Goal: Find specific page/section: Find specific page/section

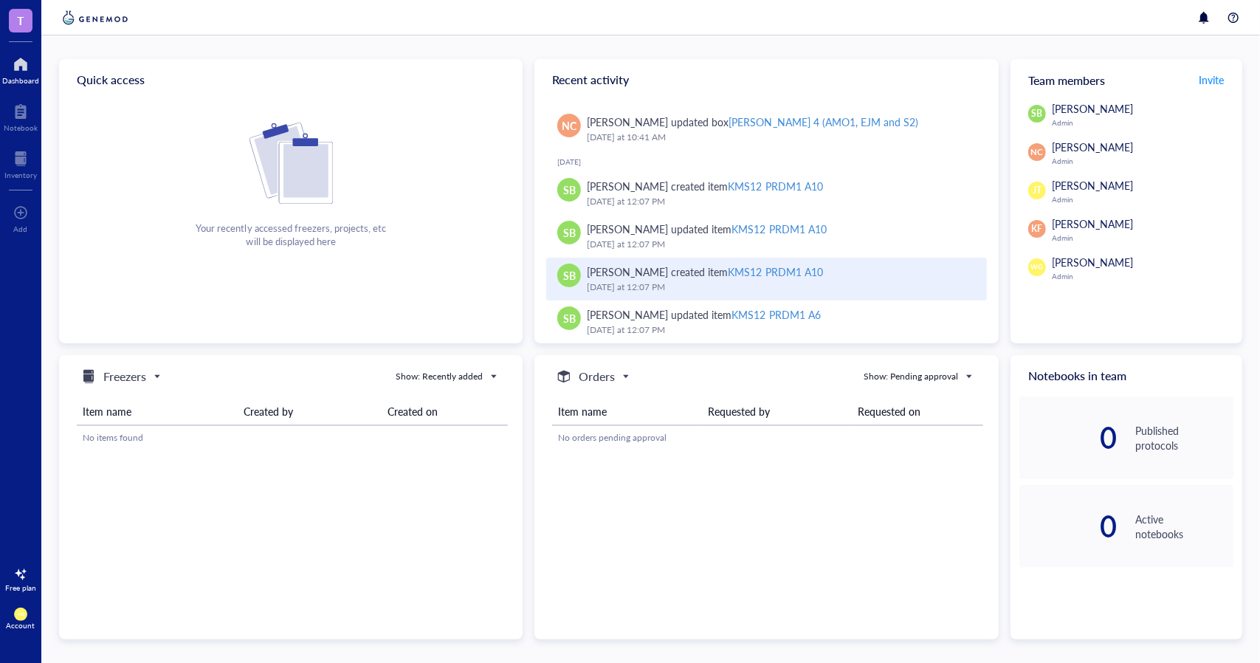
scroll to position [468, 0]
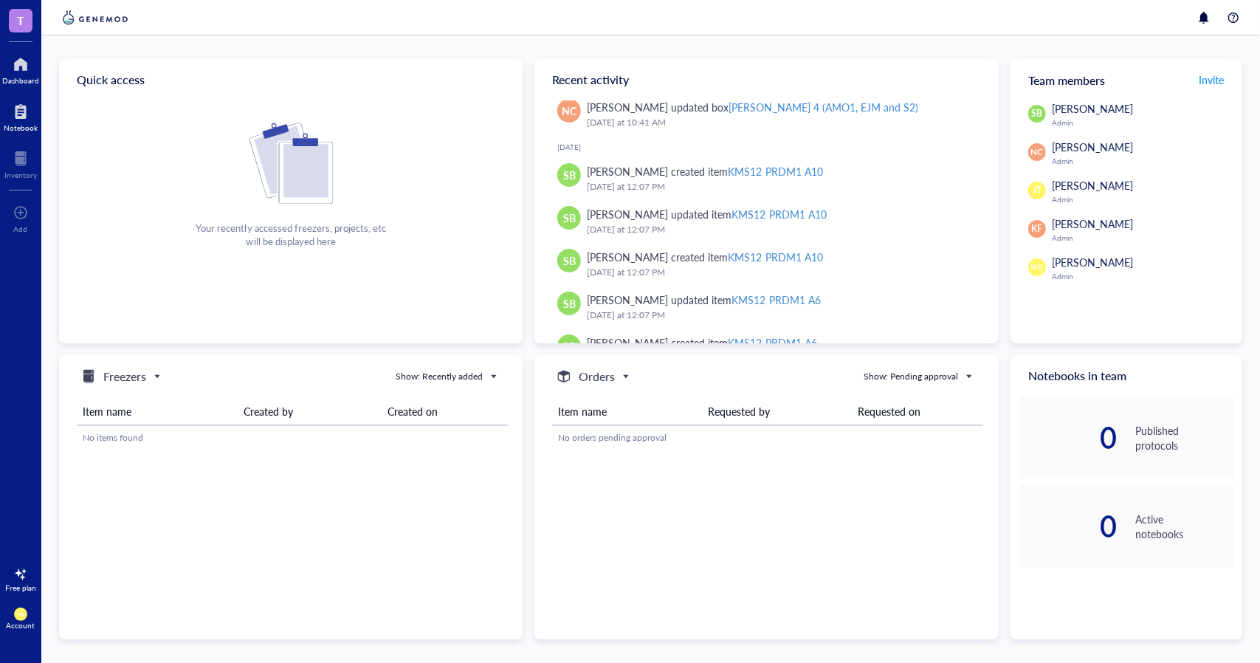
click at [18, 106] on div at bounding box center [21, 112] width 34 height 24
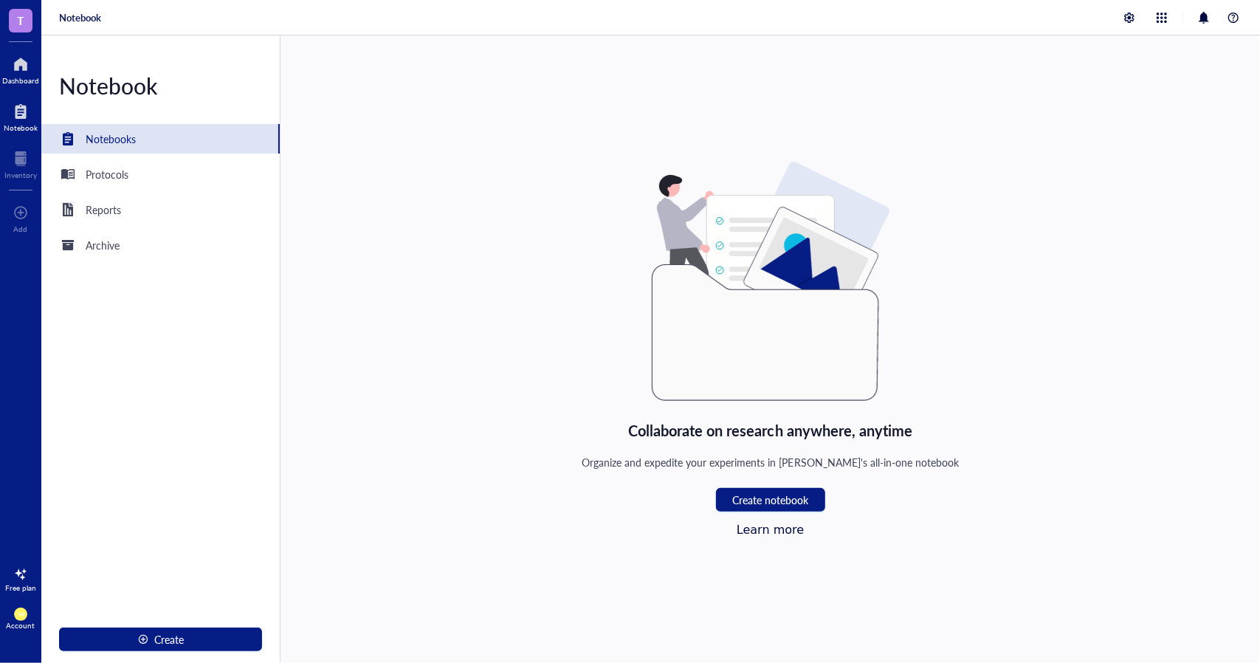
click at [24, 64] on div at bounding box center [20, 64] width 37 height 24
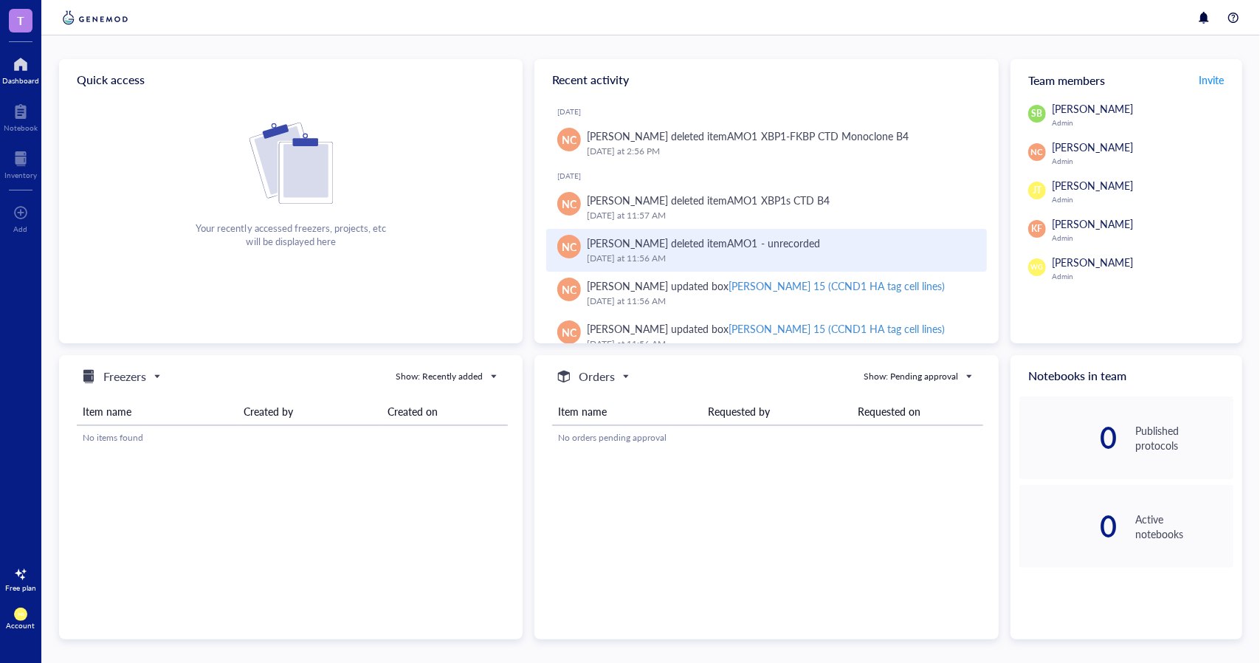
click at [700, 249] on div "[PERSON_NAME] deleted item AMO1 - unrecorded" at bounding box center [703, 243] width 232 height 16
click at [702, 248] on div "[PERSON_NAME] deleted item AMO1 - unrecorded" at bounding box center [703, 243] width 232 height 16
click at [641, 256] on div "[DATE] 11:56 AM" at bounding box center [780, 258] width 387 height 15
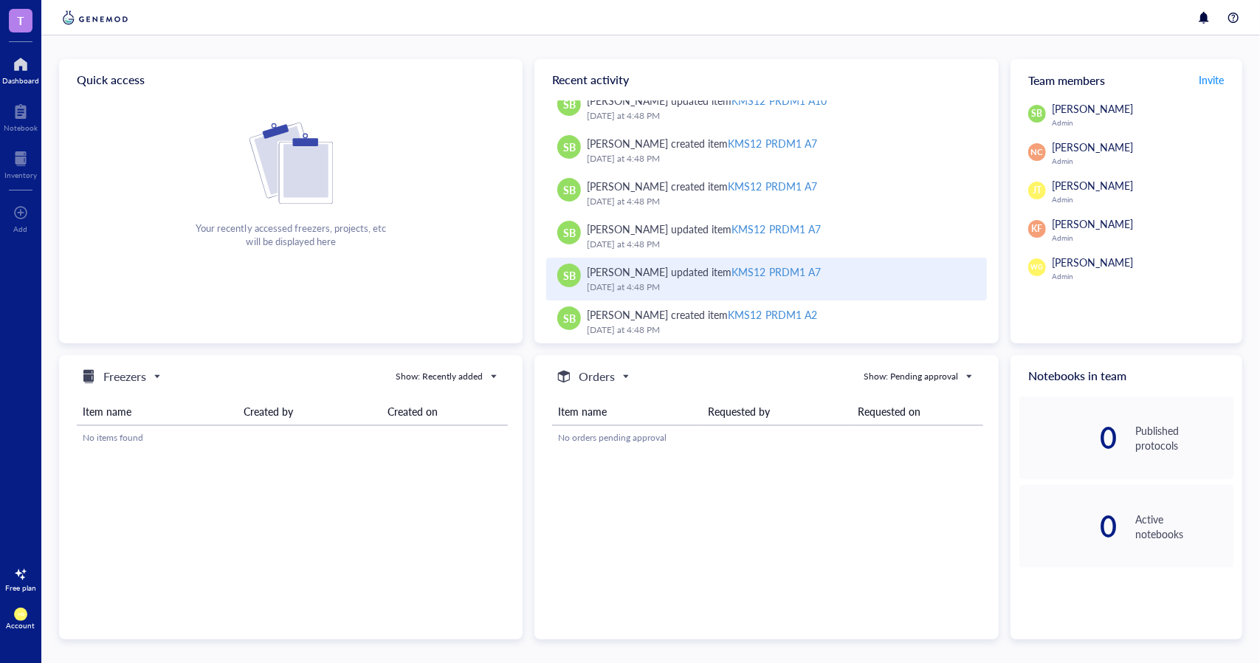
scroll to position [1184, 0]
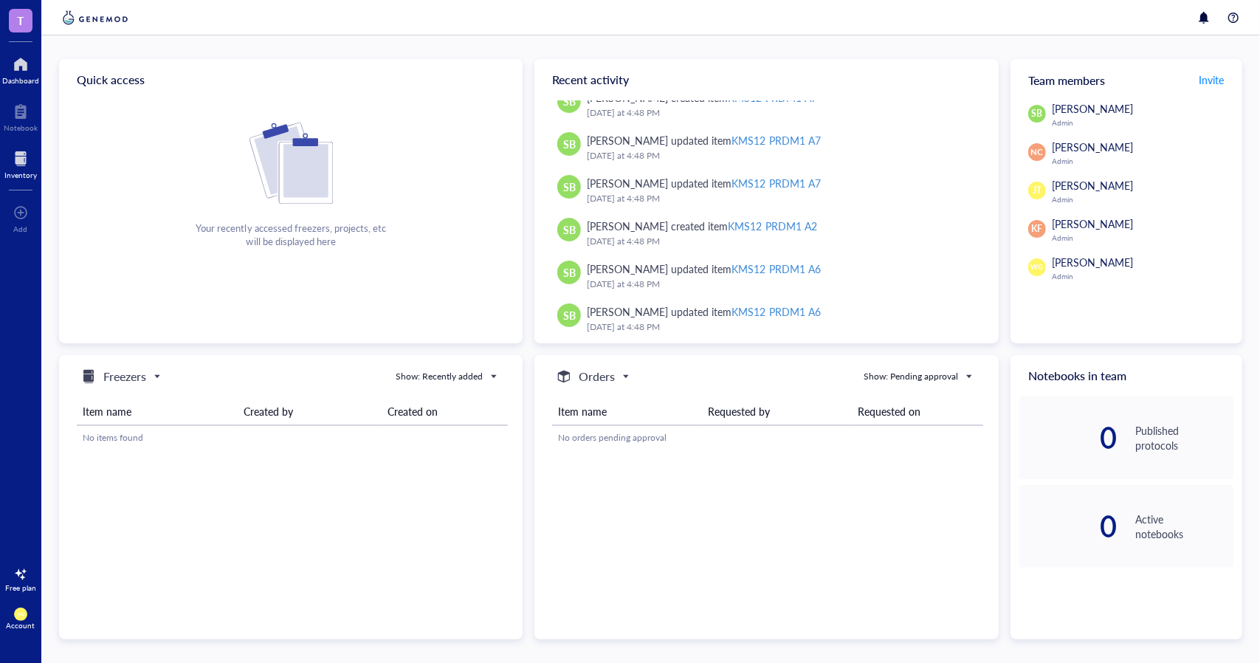
click at [17, 153] on div at bounding box center [20, 159] width 32 height 24
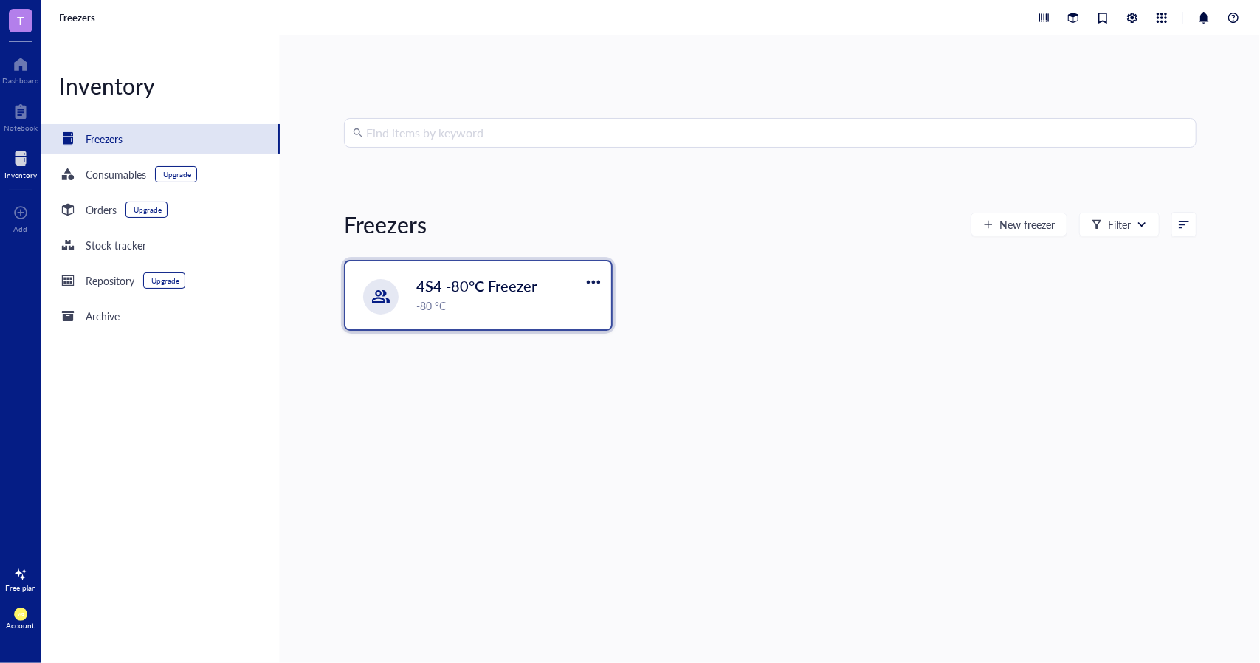
click at [452, 300] on div "-80 °C" at bounding box center [509, 305] width 186 height 16
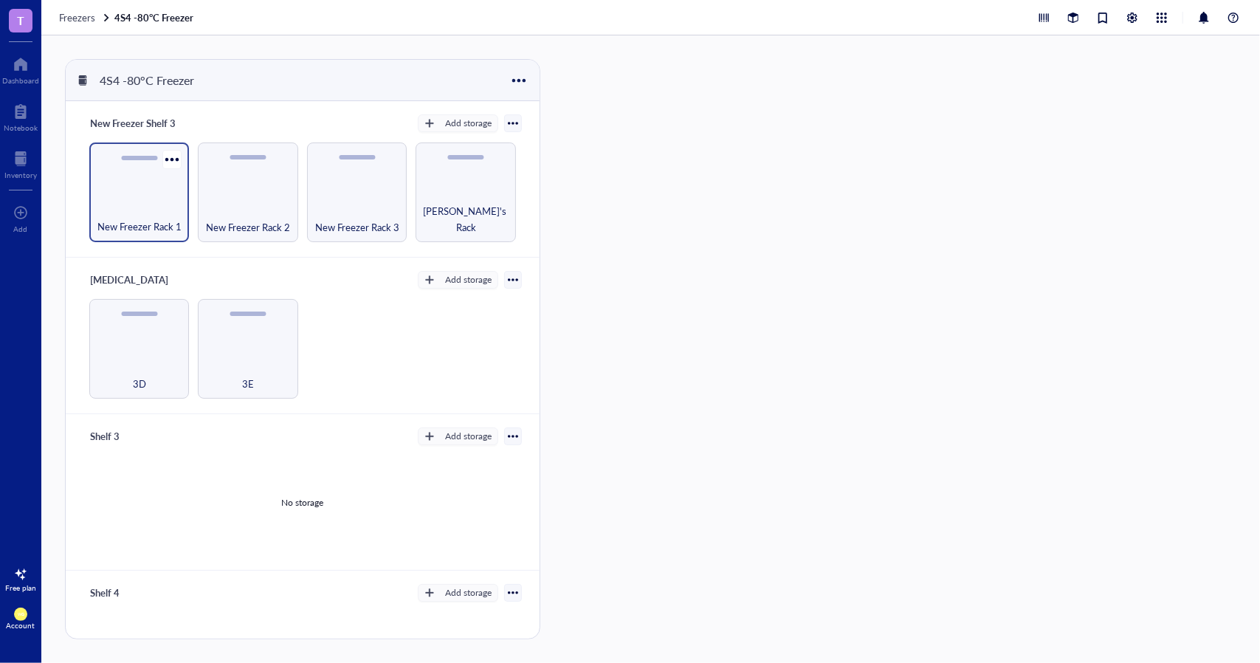
click at [135, 193] on div "New Freezer Rack 1" at bounding box center [139, 192] width 100 height 100
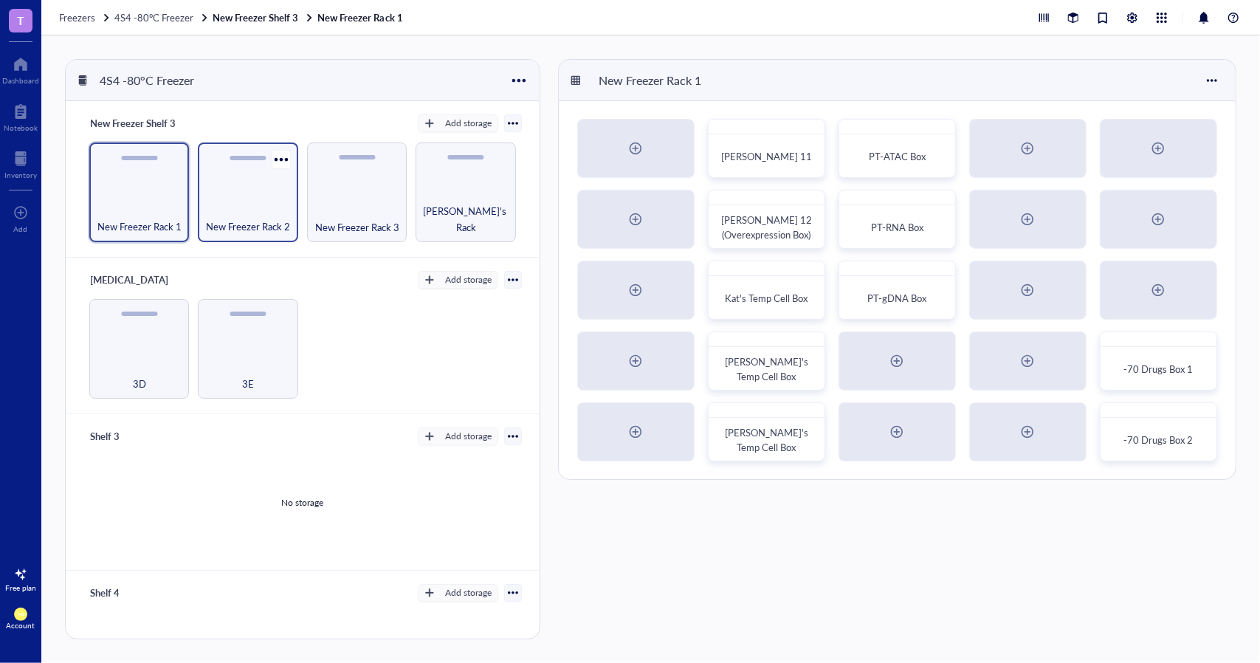
click at [251, 200] on div "New Freezer Rack 2" at bounding box center [248, 192] width 100 height 100
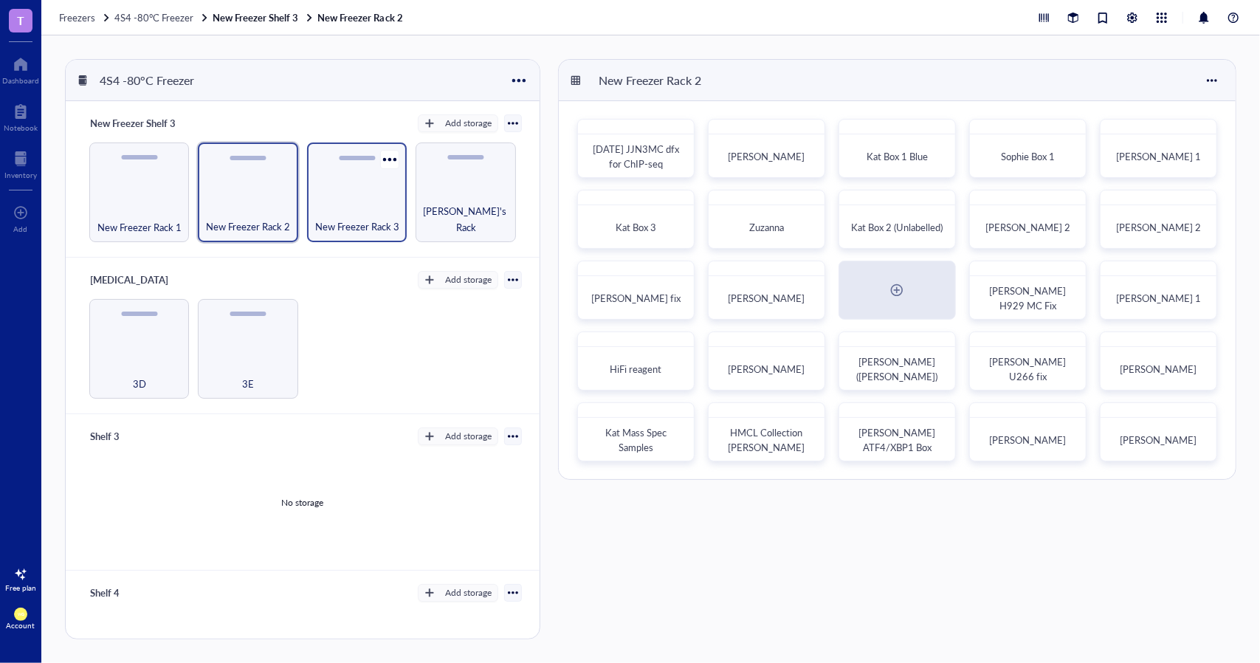
click at [326, 193] on div "New Freezer Rack 3" at bounding box center [357, 192] width 100 height 100
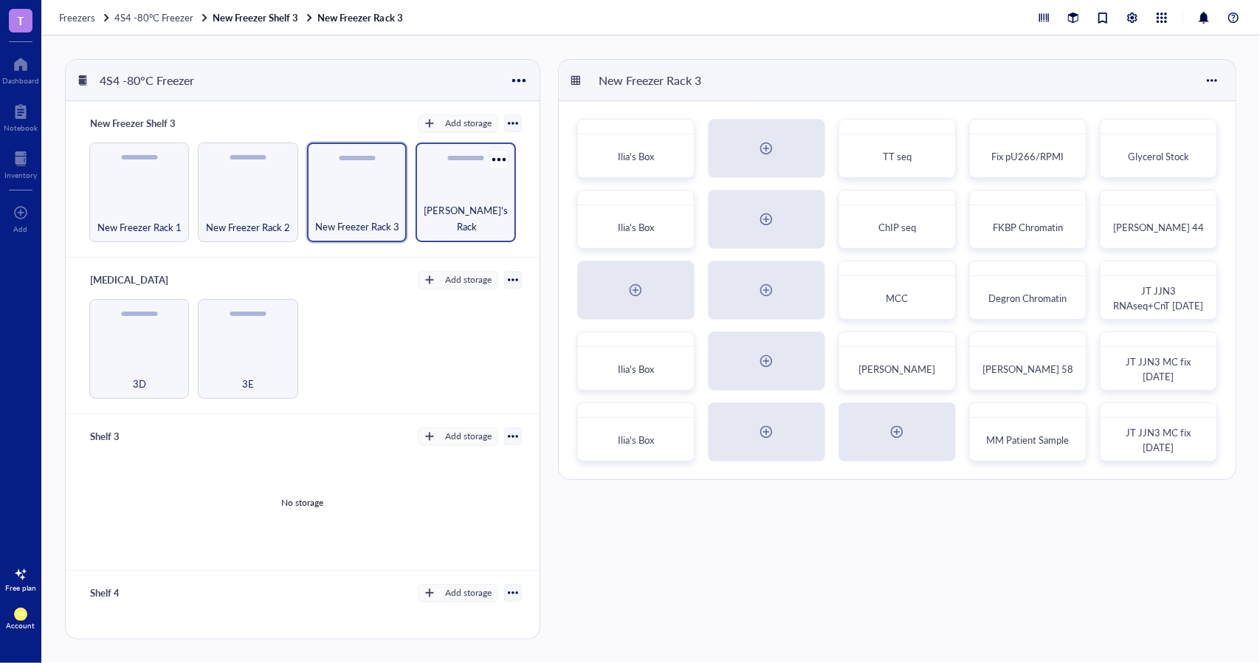
click at [460, 213] on div "[PERSON_NAME]'s Rack" at bounding box center [465, 218] width 85 height 32
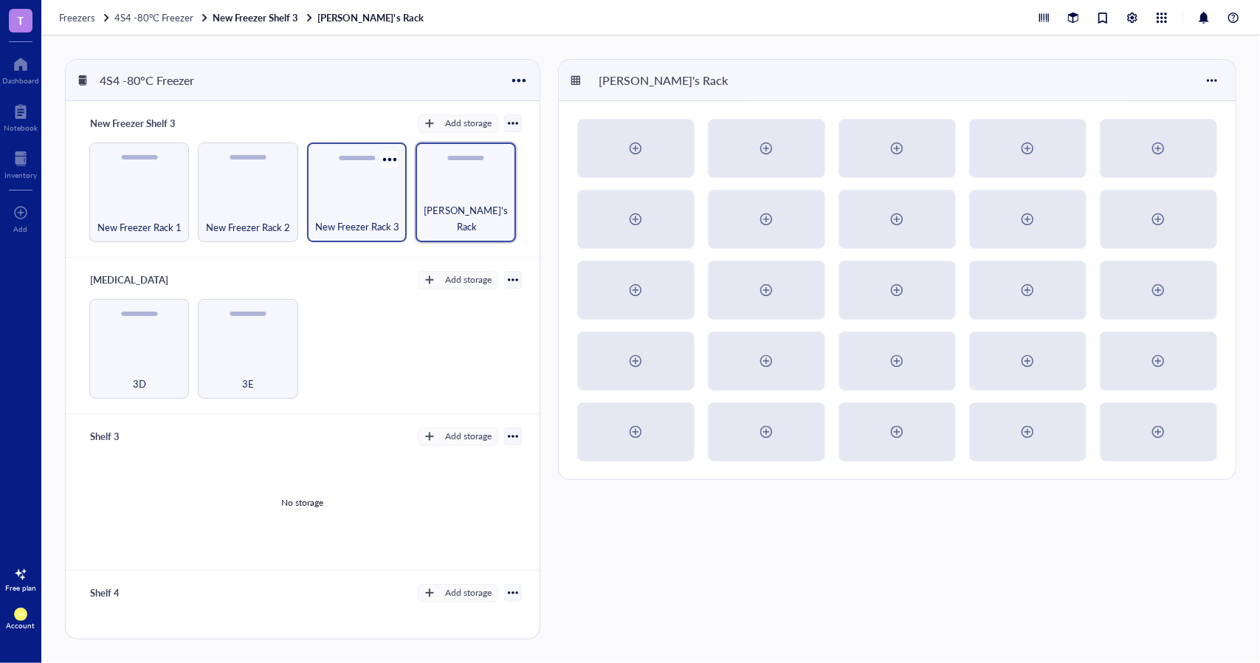
click at [376, 220] on span "New Freezer Rack 3" at bounding box center [357, 226] width 84 height 16
